Goal: Browse casually

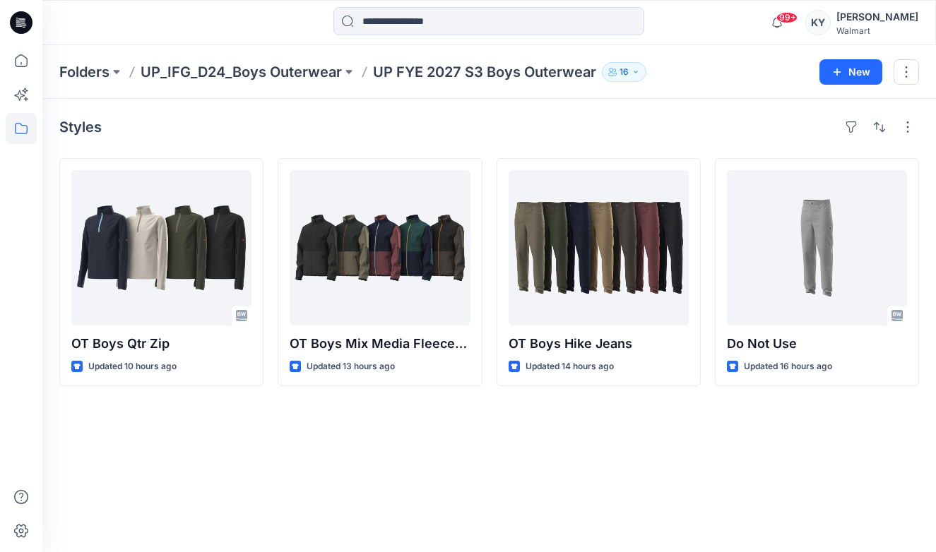
click at [710, 117] on div "Styles" at bounding box center [488, 127] width 859 height 23
